Goal: Information Seeking & Learning: Learn about a topic

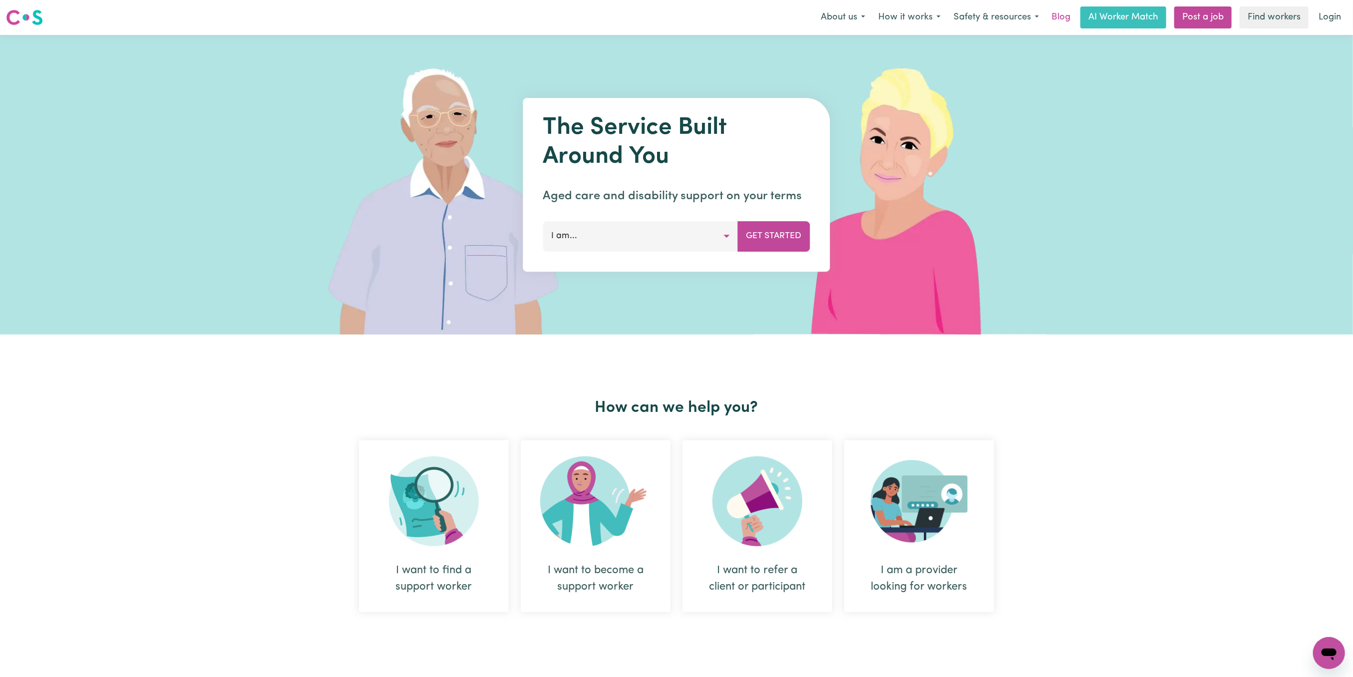
click at [1059, 20] on link "Blog" at bounding box center [1060, 17] width 31 height 22
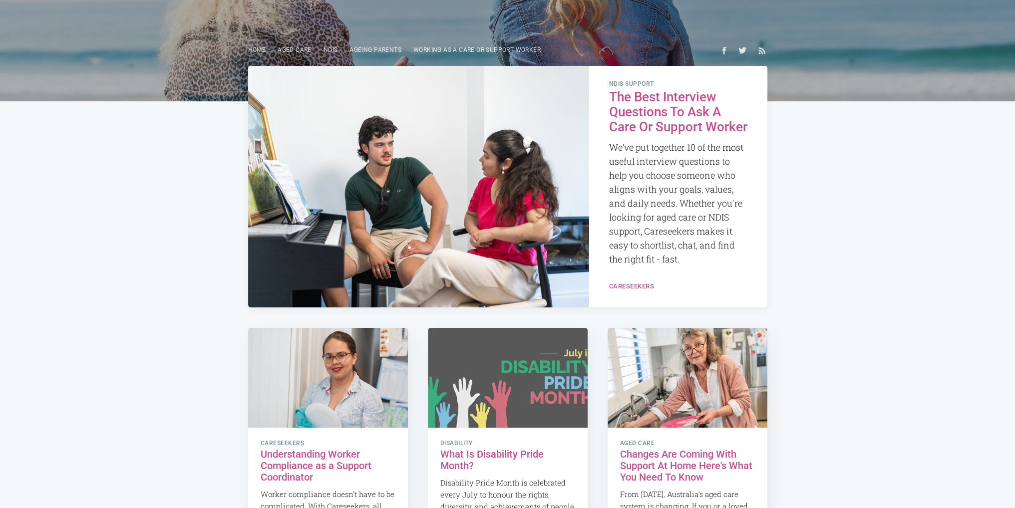
scroll to position [200, 0]
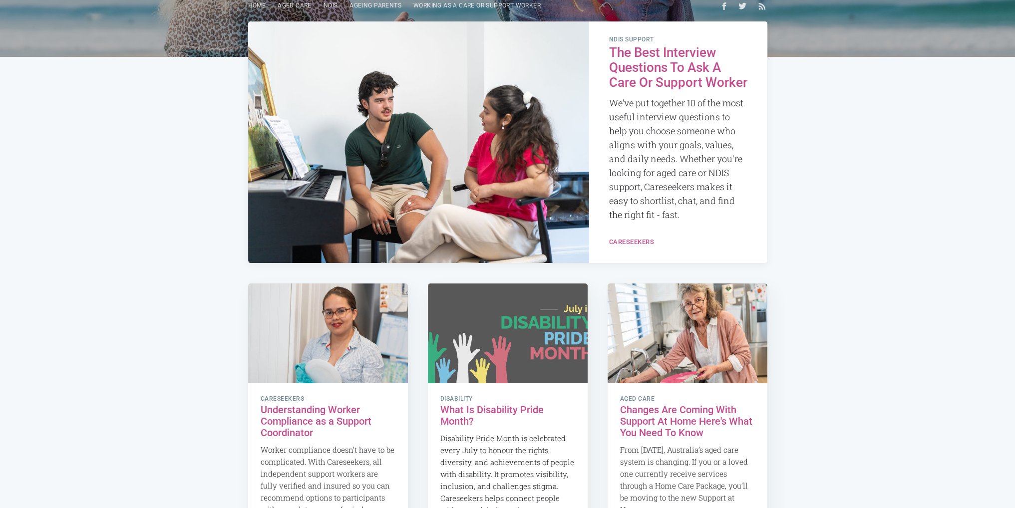
click at [660, 69] on h2 "The Best Interview Questions To Ask A Care Or Support Worker" at bounding box center [678, 67] width 138 height 45
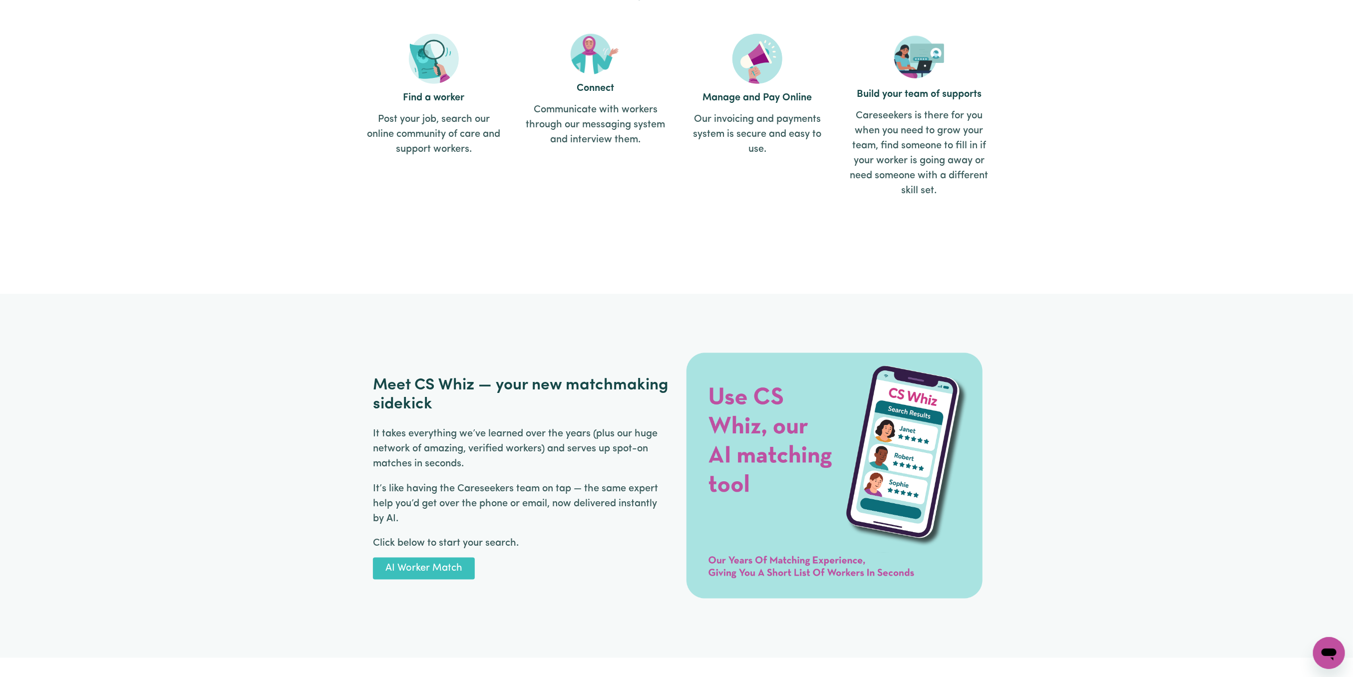
drag, startPoint x: 356, startPoint y: 452, endPoint x: 357, endPoint y: 506, distance: 53.4
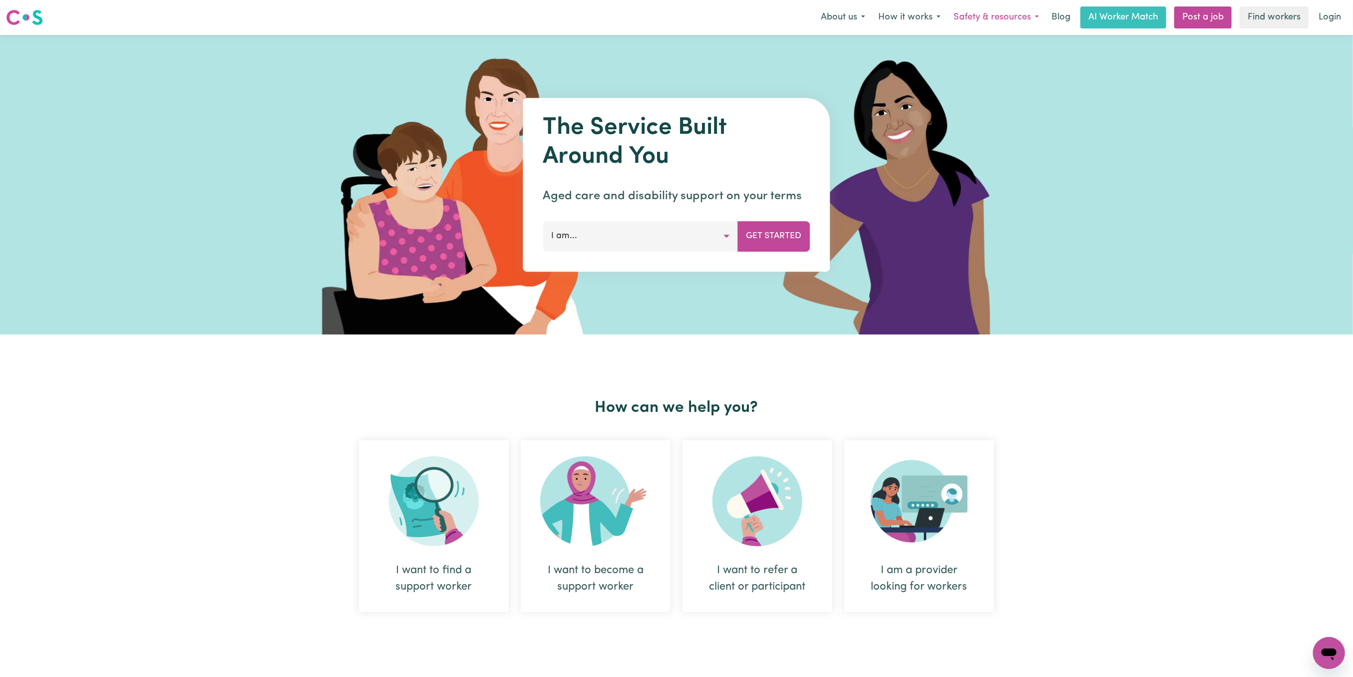
click at [1014, 12] on button "Safety & resources" at bounding box center [996, 17] width 98 height 21
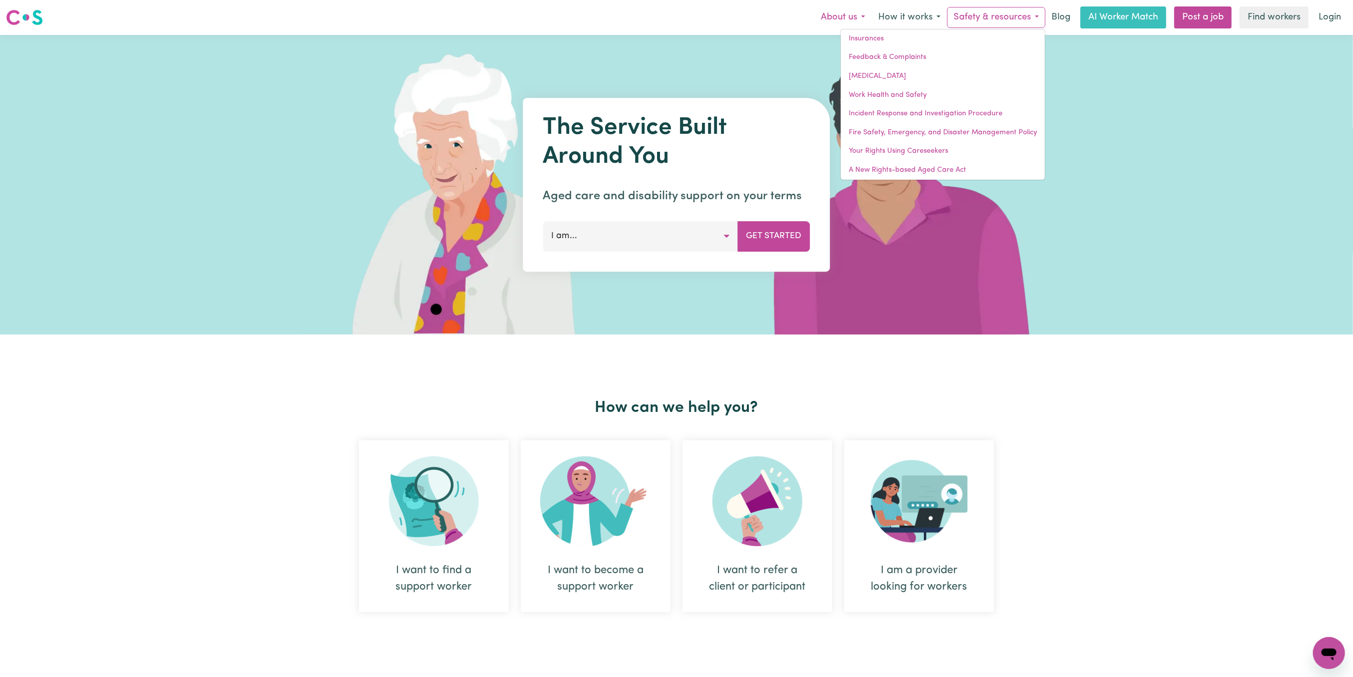
click at [859, 14] on button "About us" at bounding box center [842, 17] width 57 height 21
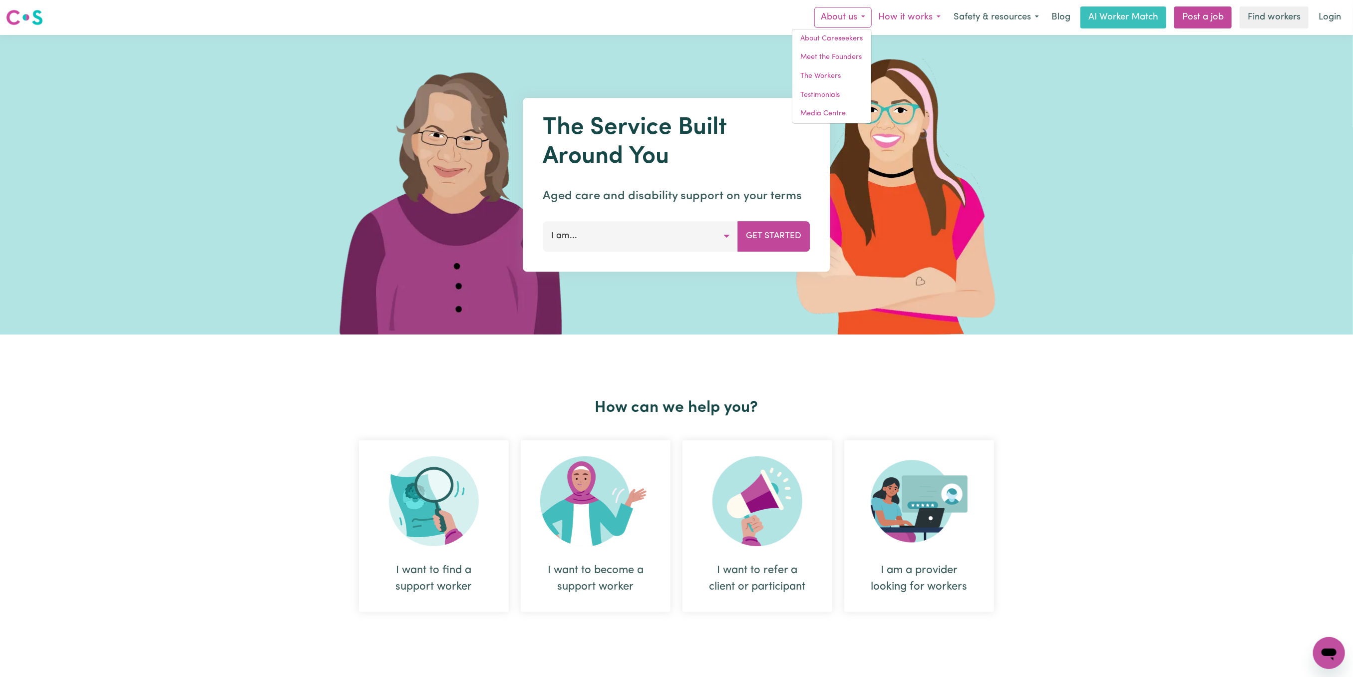
click at [896, 19] on button "How it works" at bounding box center [909, 17] width 75 height 21
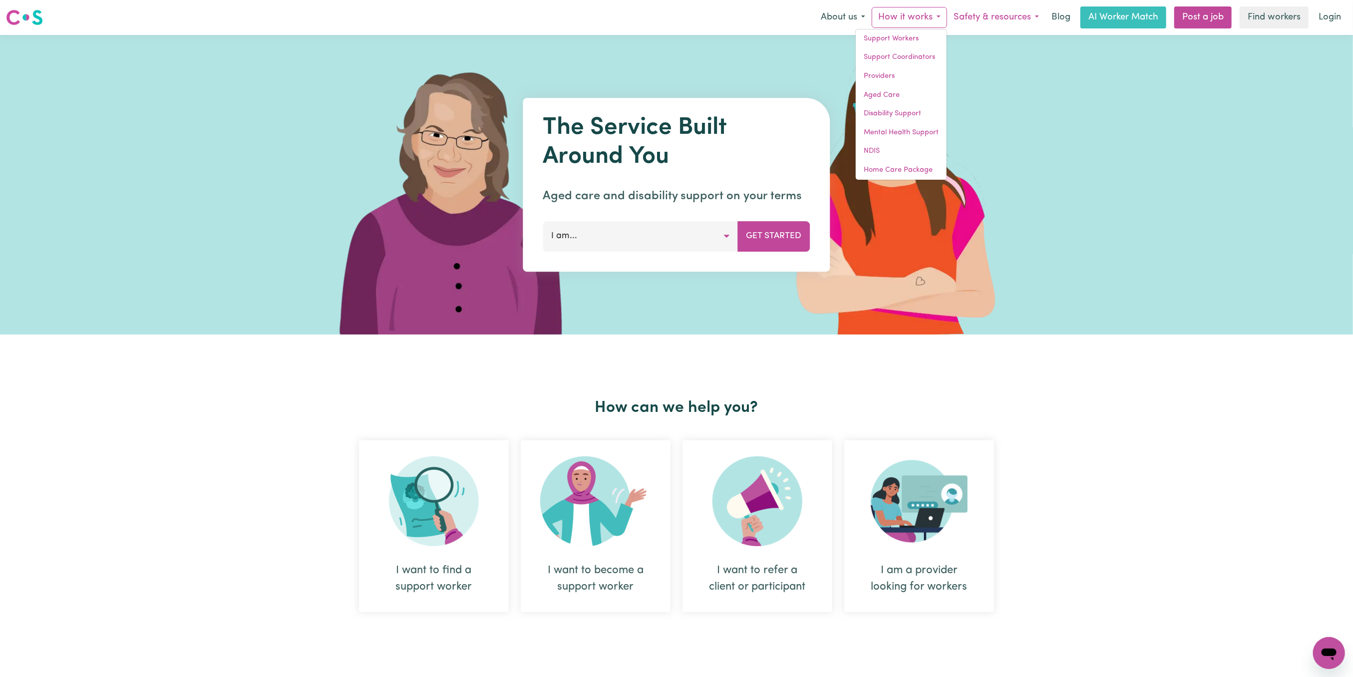
click at [979, 12] on button "Safety & resources" at bounding box center [996, 17] width 98 height 21
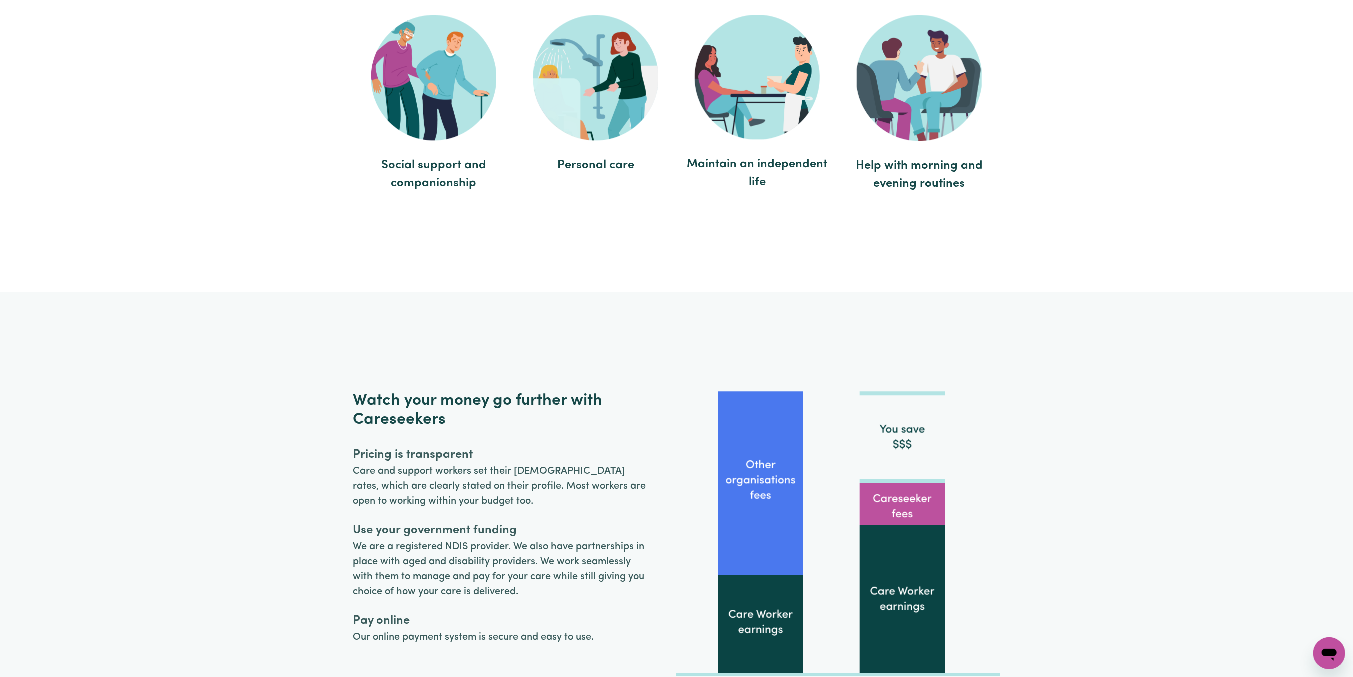
scroll to position [2263, 0]
